Goal: Task Accomplishment & Management: Use online tool/utility

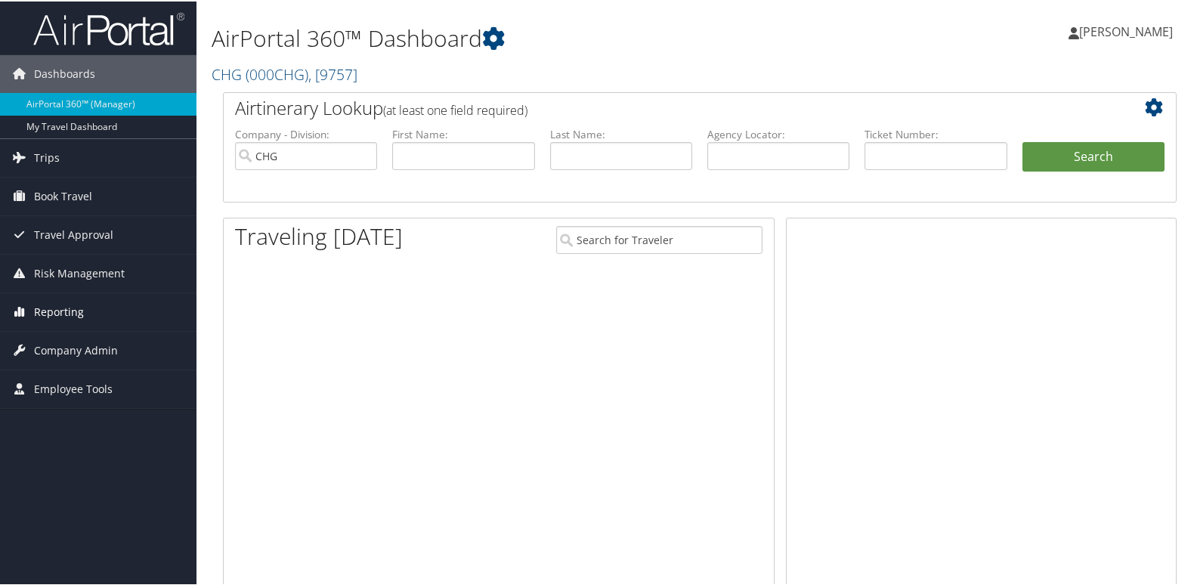
click at [60, 313] on span "Reporting" at bounding box center [59, 311] width 50 height 38
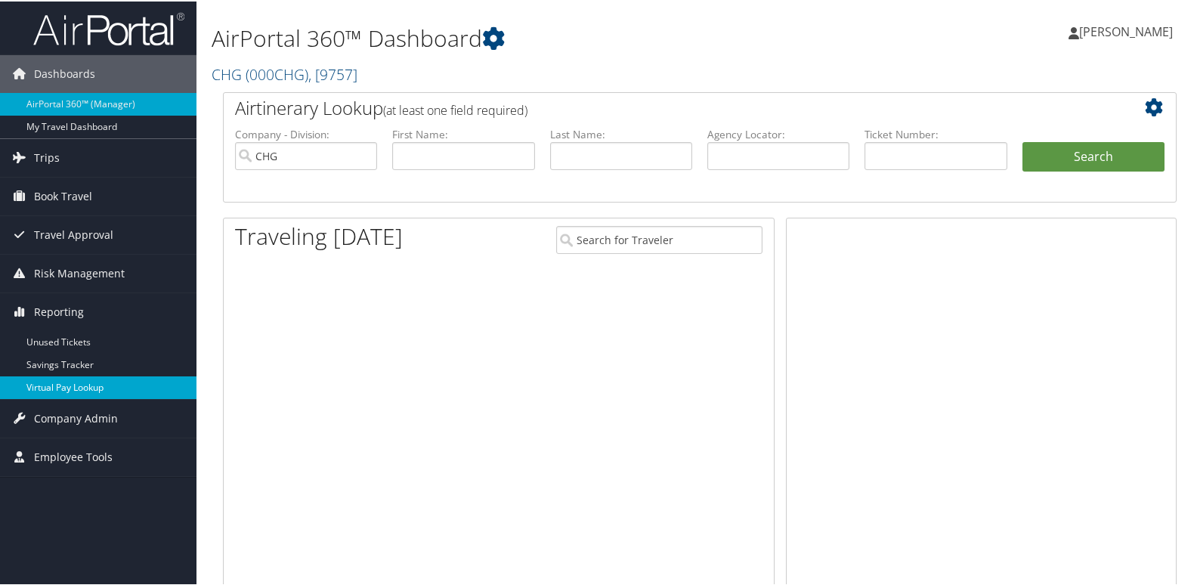
click at [57, 382] on link "Virtual Pay Lookup" at bounding box center [98, 386] width 196 height 23
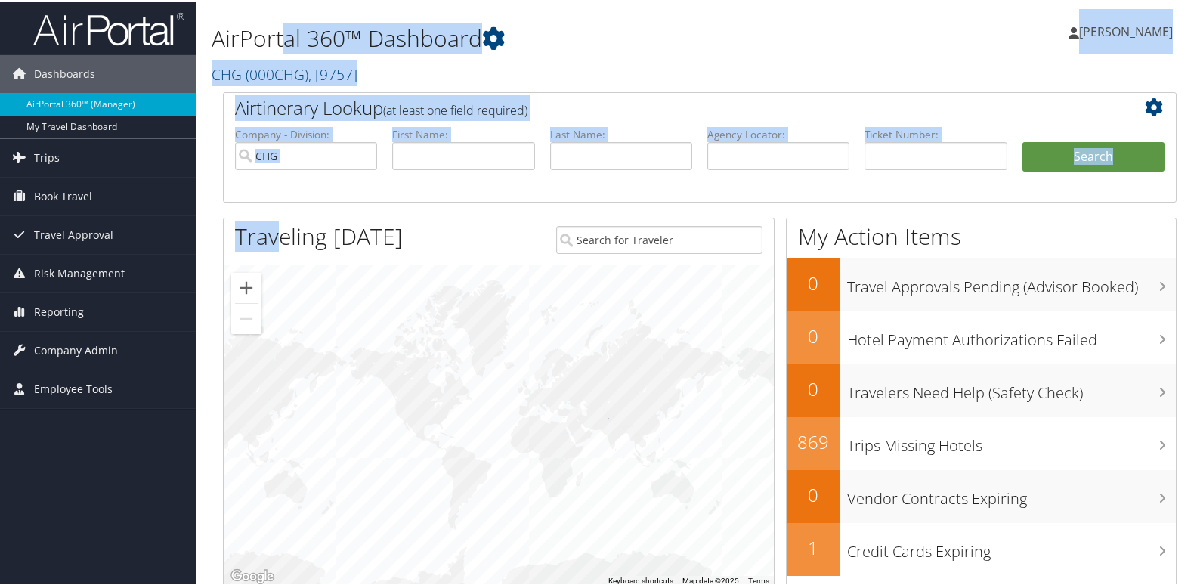
drag, startPoint x: 287, startPoint y: 107, endPoint x: 267, endPoint y: 595, distance: 489.3
click at [267, 584] on html "Menu Dashboards ► AirPortal 360™ (Manager) My Travel Dashboard Trips ► Airtiner…" at bounding box center [601, 292] width 1203 height 585
click at [396, 356] on div at bounding box center [499, 424] width 550 height 321
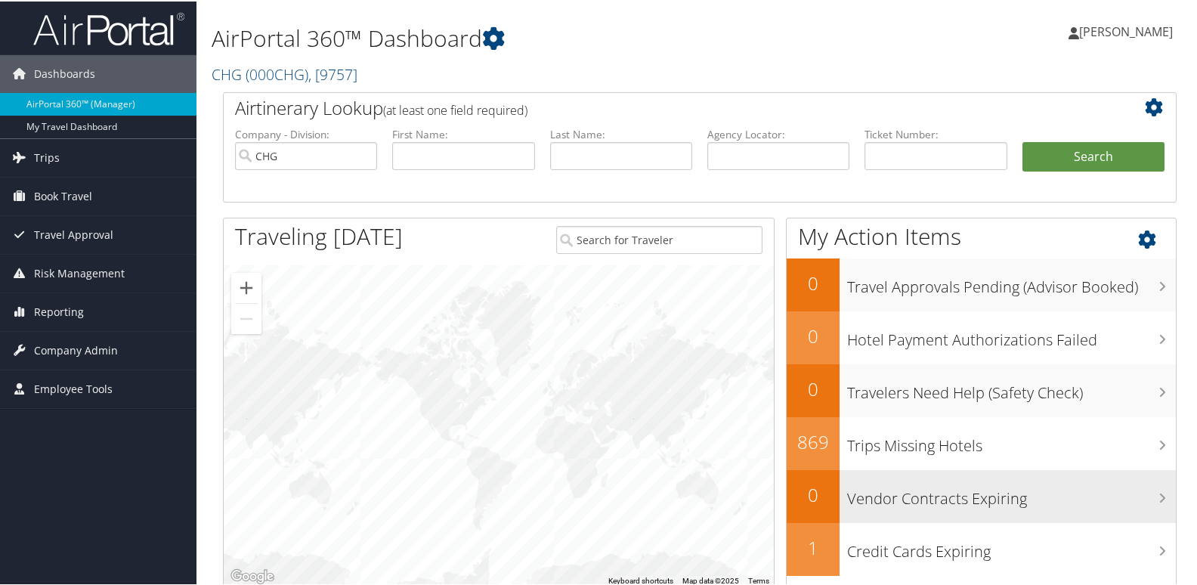
drag, startPoint x: 481, startPoint y: 359, endPoint x: 881, endPoint y: 481, distance: 417.8
click at [898, 484] on div "Airtinerary Lookup (at least one field required) Company - Division: CHG First …" at bounding box center [700, 381] width 976 height 580
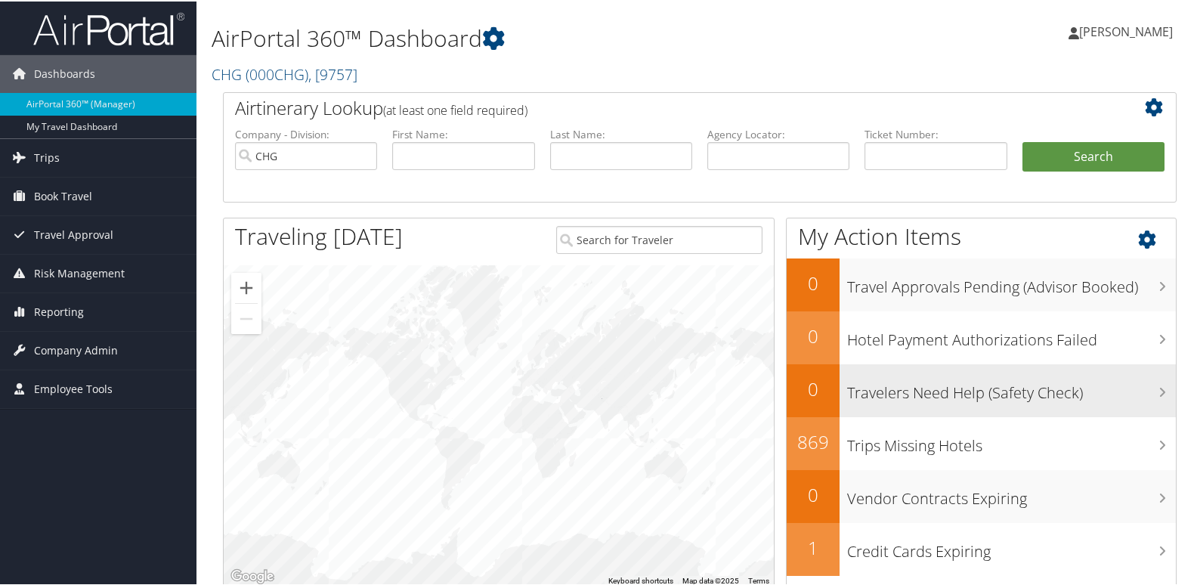
drag, startPoint x: 372, startPoint y: 425, endPoint x: 802, endPoint y: 397, distance: 431.6
click at [802, 397] on div "Airtinerary Lookup (at least one field required) Company - Division: CHG First …" at bounding box center [700, 381] width 976 height 580
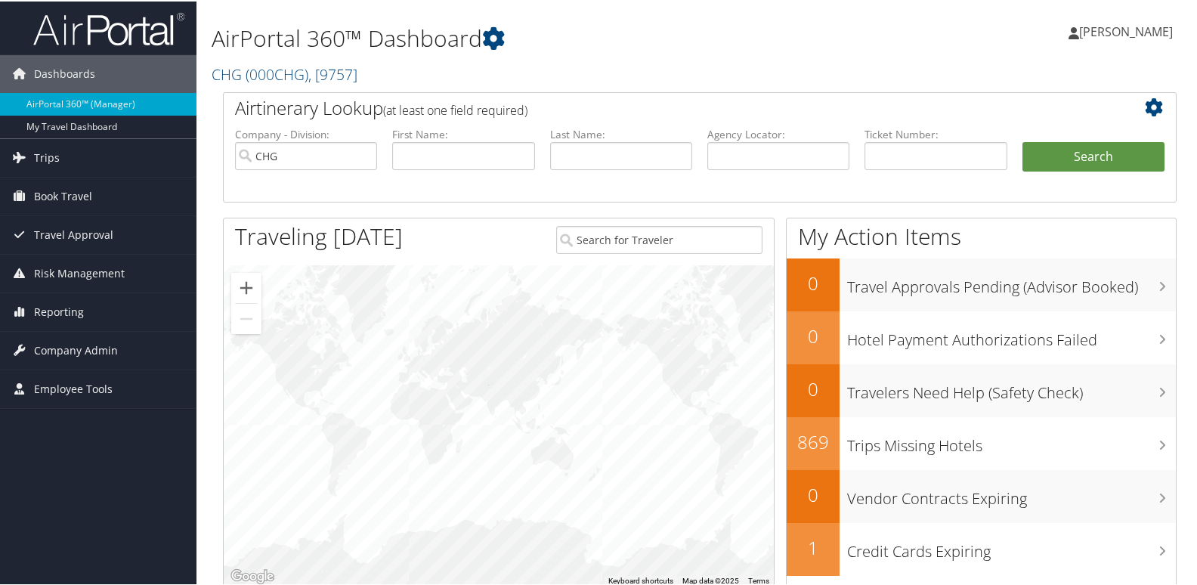
drag, startPoint x: 480, startPoint y: 449, endPoint x: 299, endPoint y: 442, distance: 180.7
click at [299, 442] on div at bounding box center [499, 424] width 550 height 321
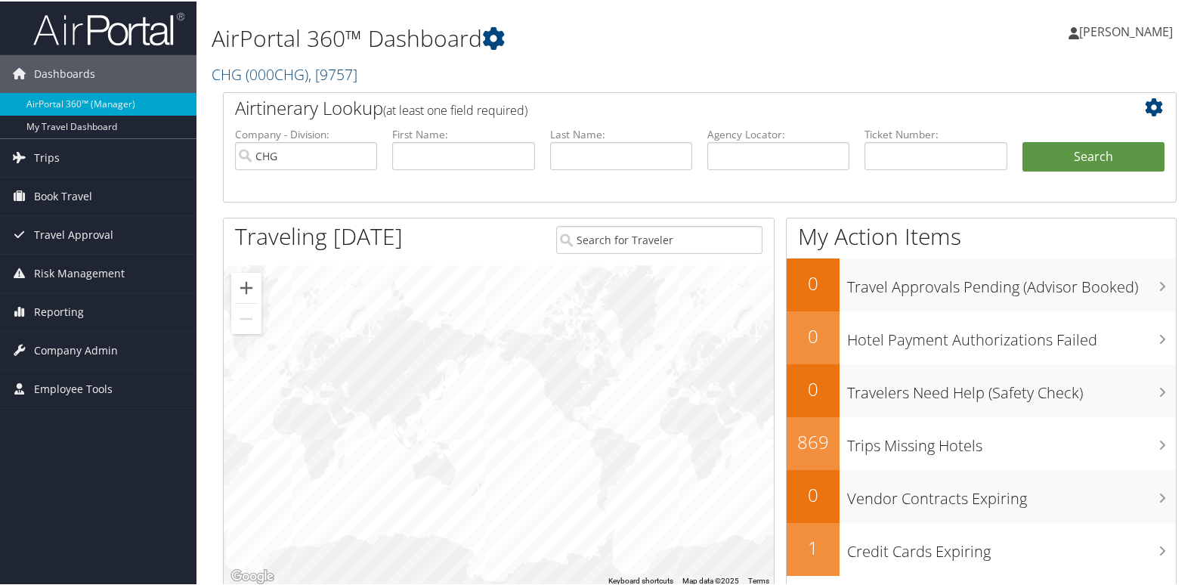
drag, startPoint x: 610, startPoint y: 402, endPoint x: 490, endPoint y: 419, distance: 121.4
click at [490, 419] on div at bounding box center [499, 424] width 550 height 321
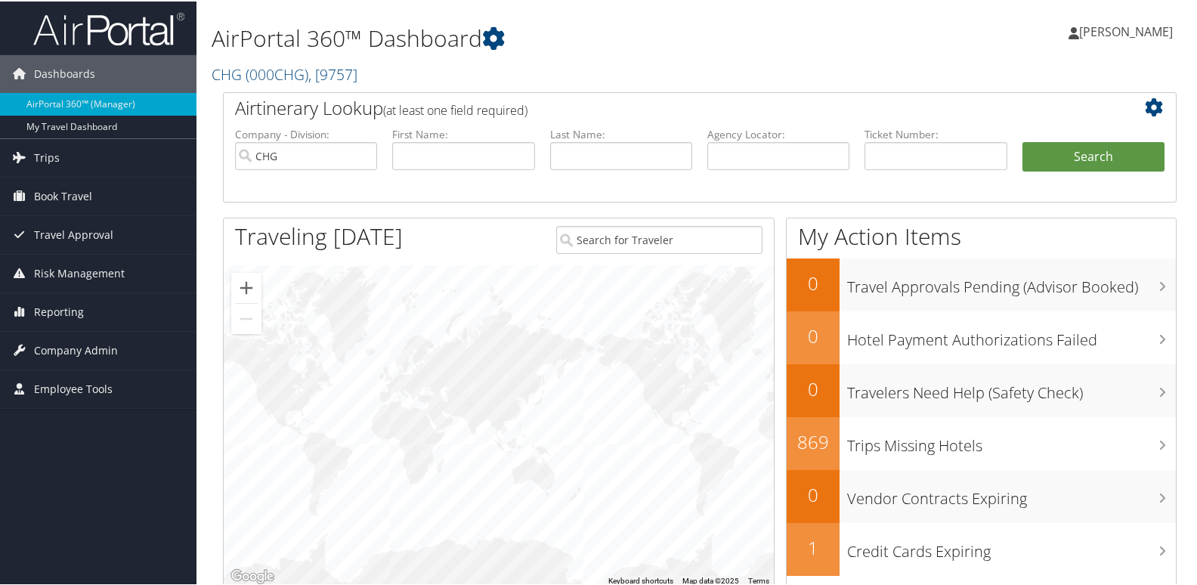
drag, startPoint x: 451, startPoint y: 422, endPoint x: 568, endPoint y: 426, distance: 117.2
click at [568, 426] on div at bounding box center [499, 424] width 550 height 321
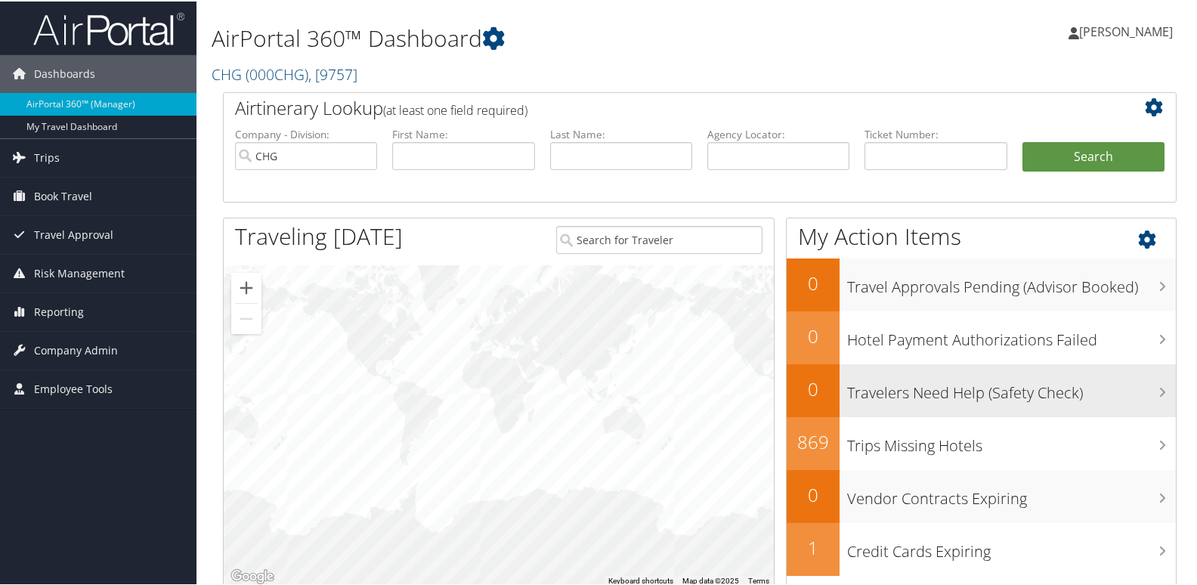
drag, startPoint x: 338, startPoint y: 431, endPoint x: 801, endPoint y: 373, distance: 466.8
click at [801, 373] on div "Airtinerary Lookup (at least one field required) Company - Division: CHG First …" at bounding box center [700, 381] width 976 height 580
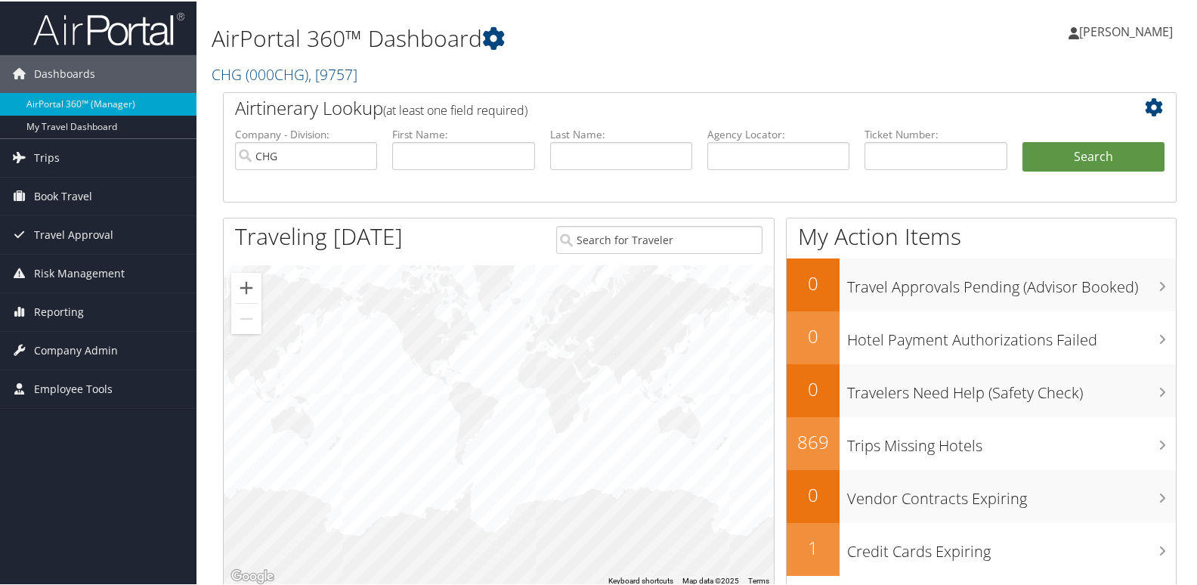
click at [725, 45] on h1 "AirPortal 360™ Dashboard" at bounding box center [537, 37] width 651 height 32
